Goal: Find specific page/section: Find specific page/section

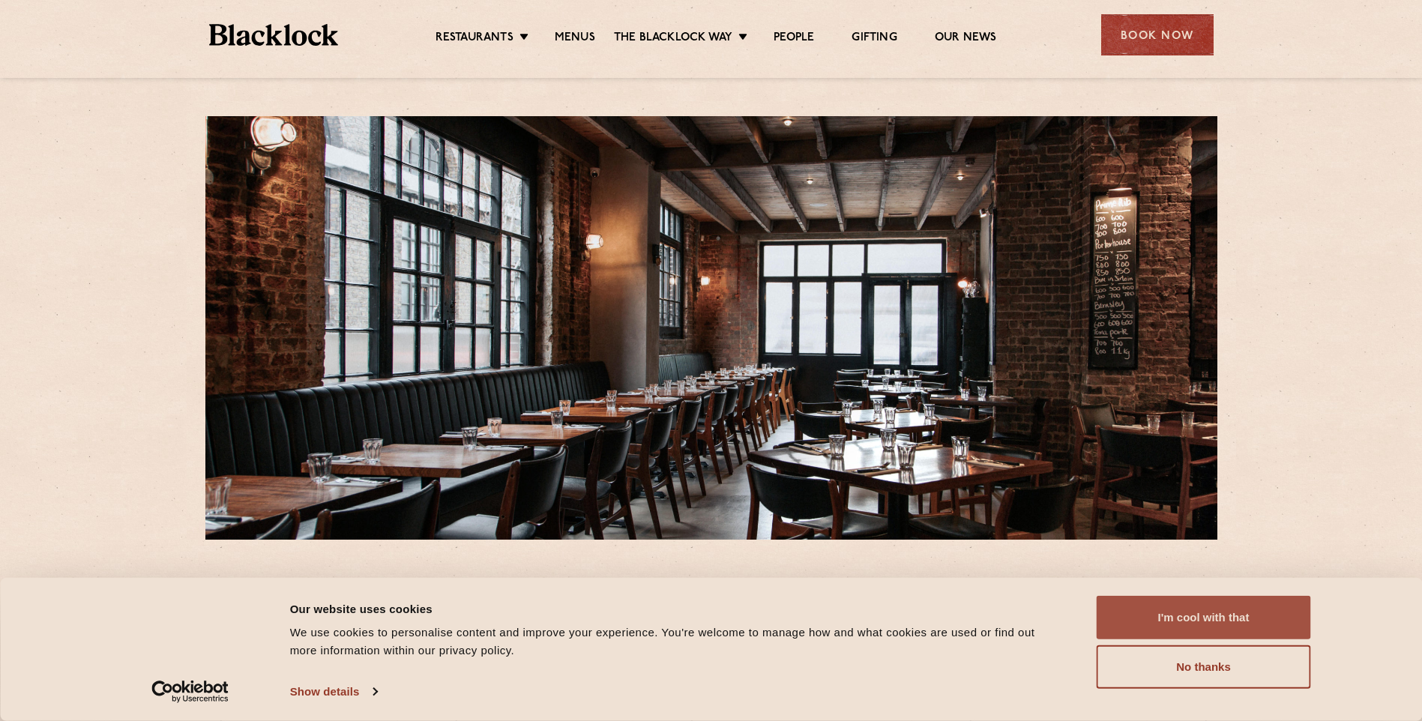
click at [1242, 626] on button "I'm cool with that" at bounding box center [1203, 617] width 214 height 43
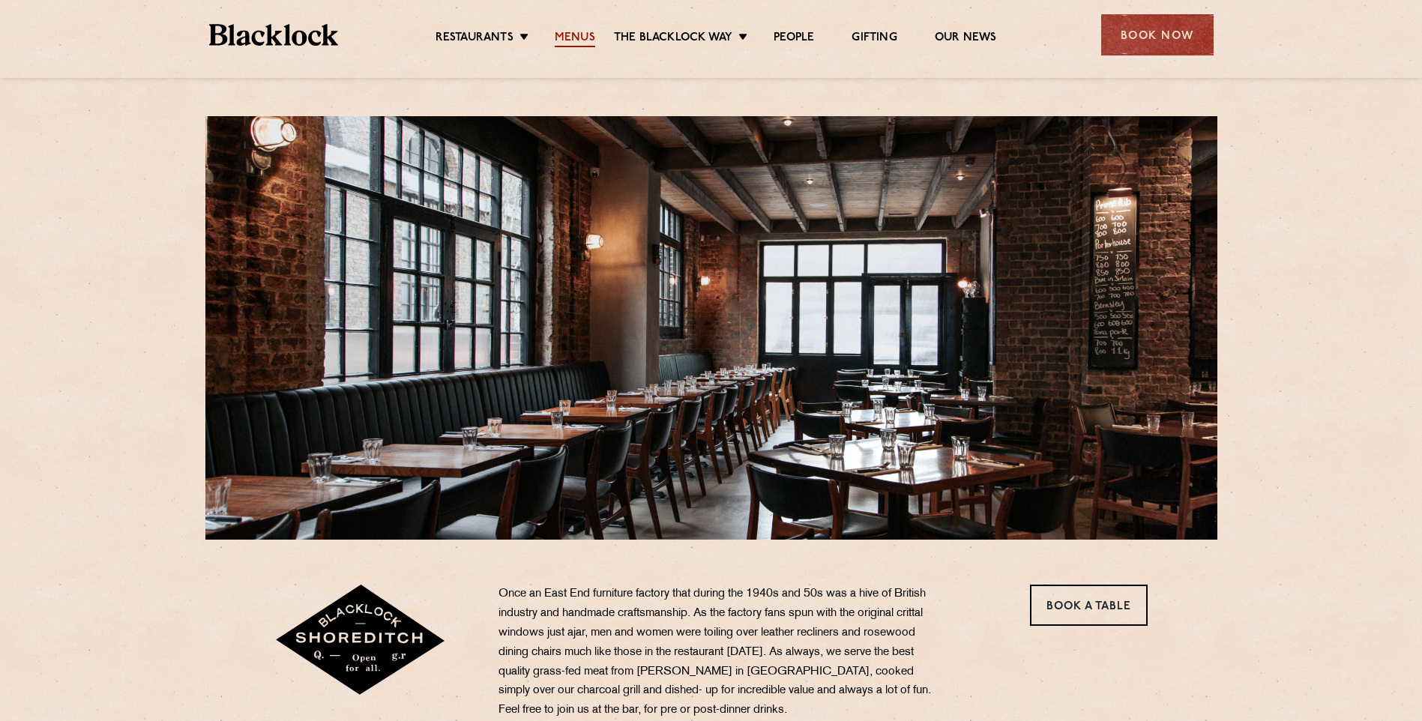
click at [575, 41] on link "Menus" at bounding box center [575, 39] width 40 height 16
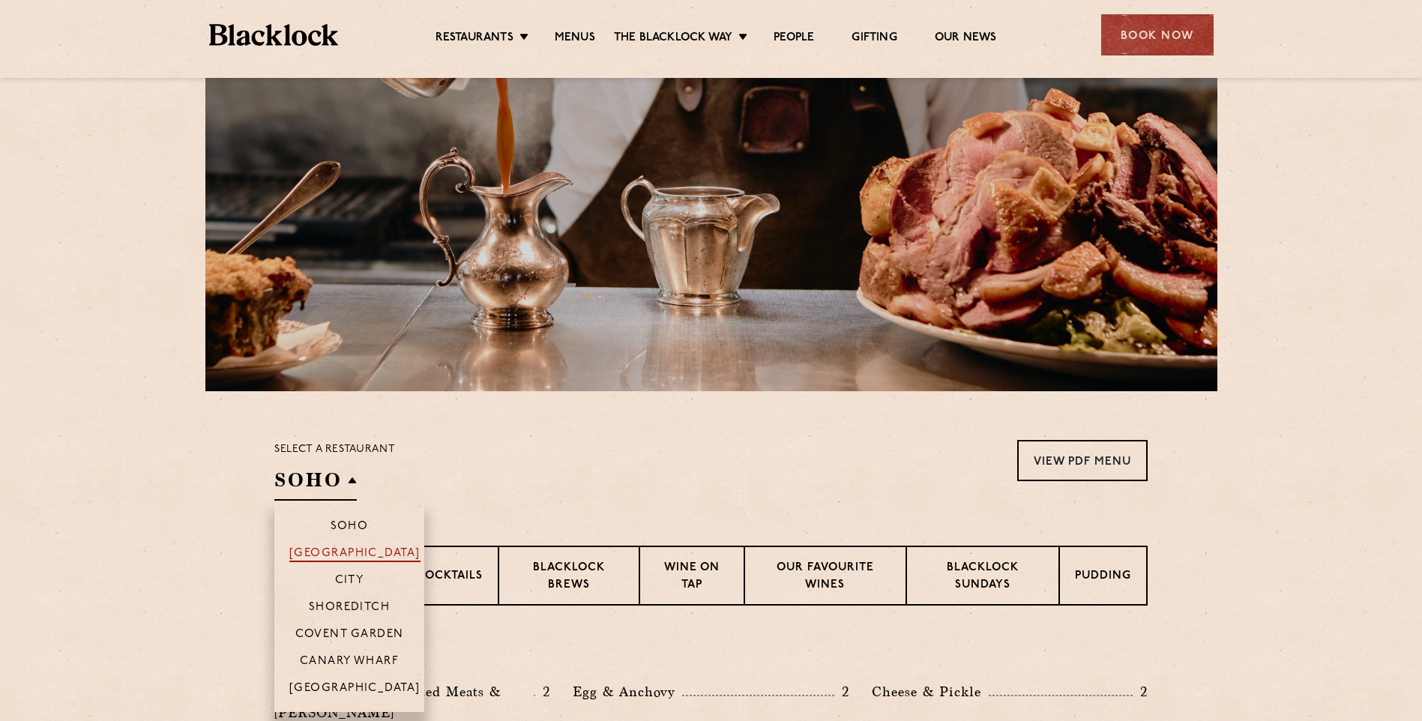
scroll to position [187, 0]
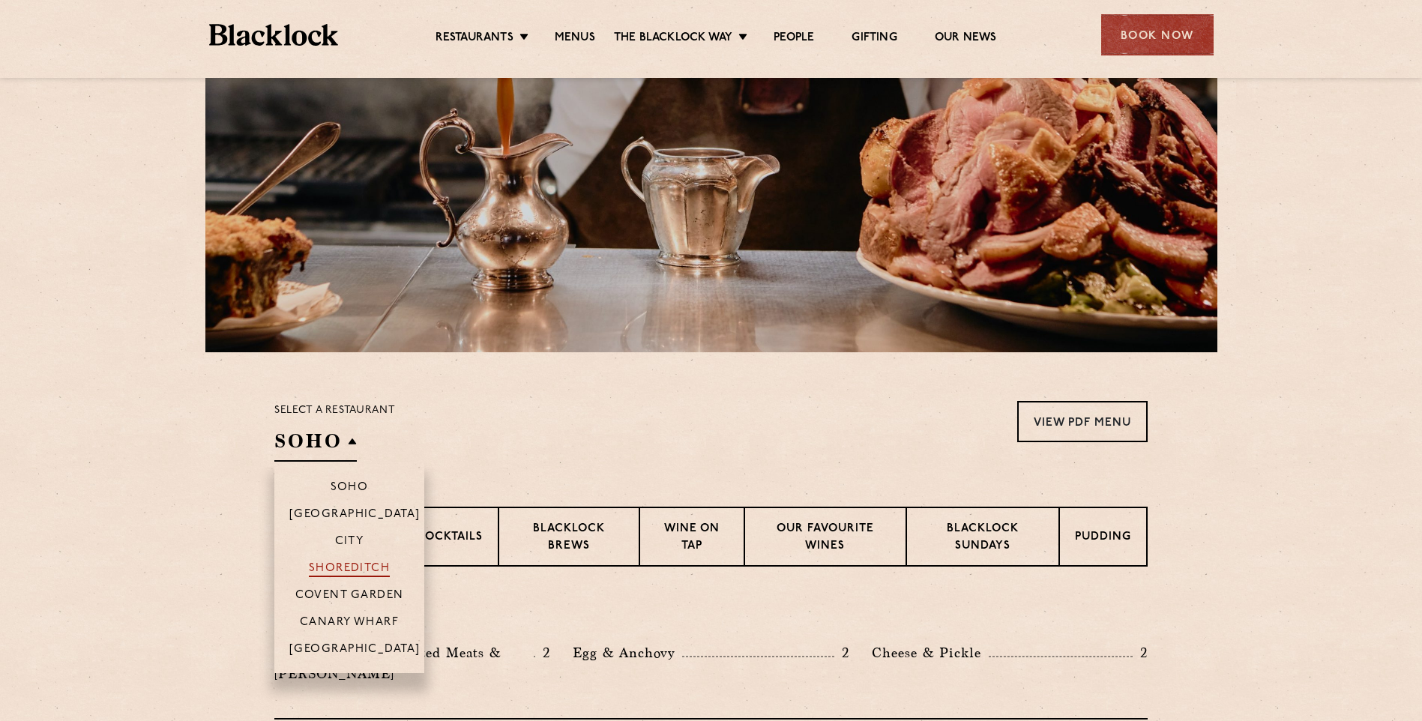
click at [365, 567] on p "Shoreditch" at bounding box center [350, 569] width 82 height 15
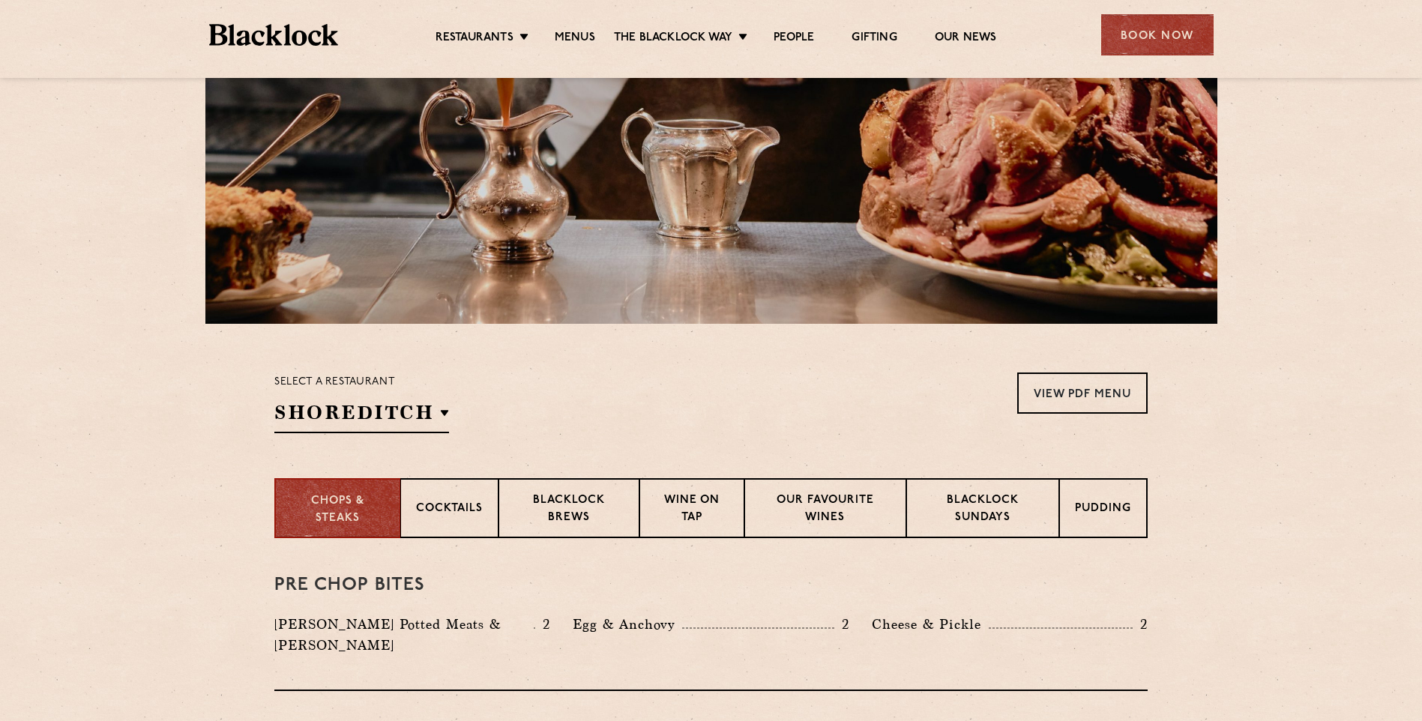
scroll to position [0, 0]
